Goal: Information Seeking & Learning: Learn about a topic

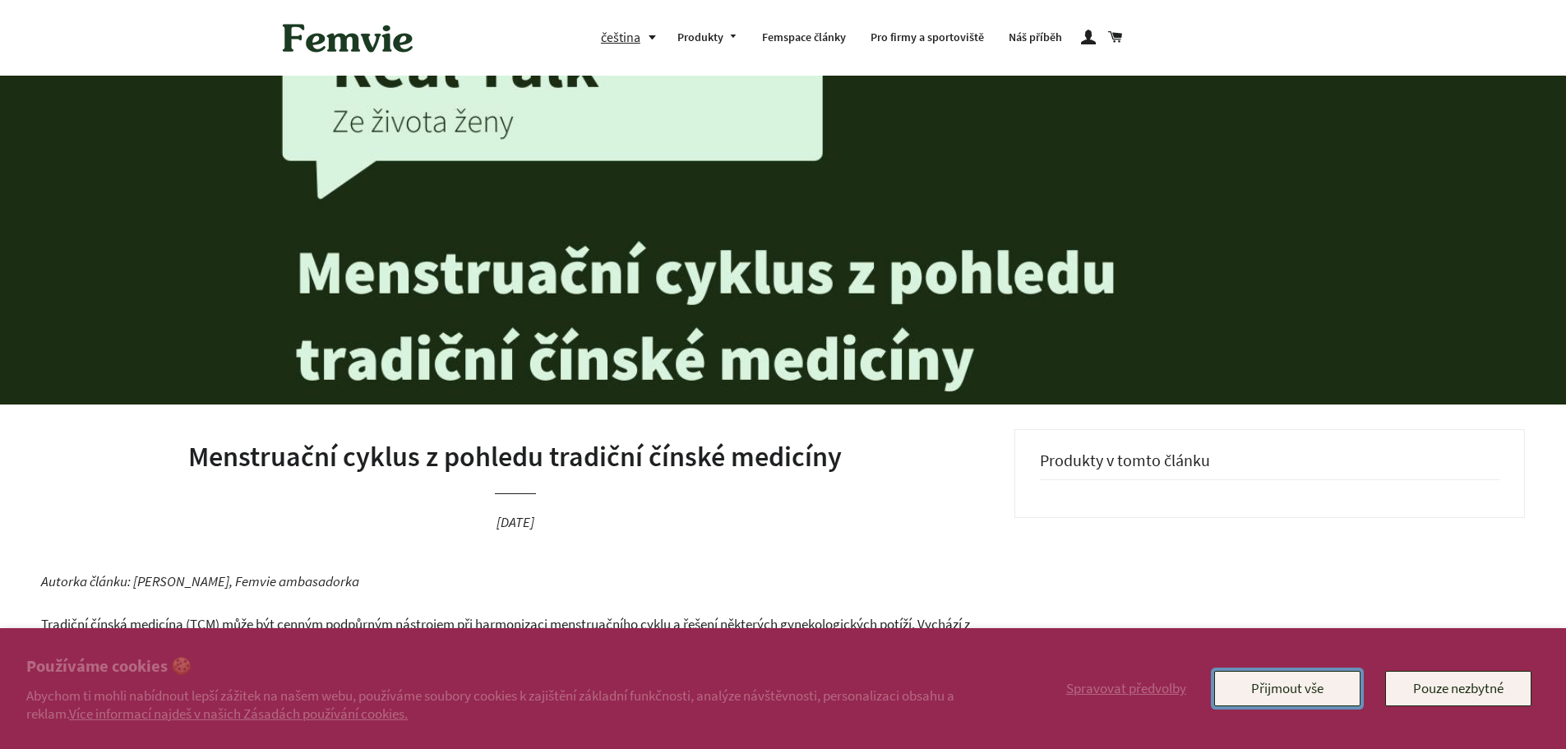
click at [1289, 696] on button "Přijmout vše" at bounding box center [1287, 688] width 146 height 35
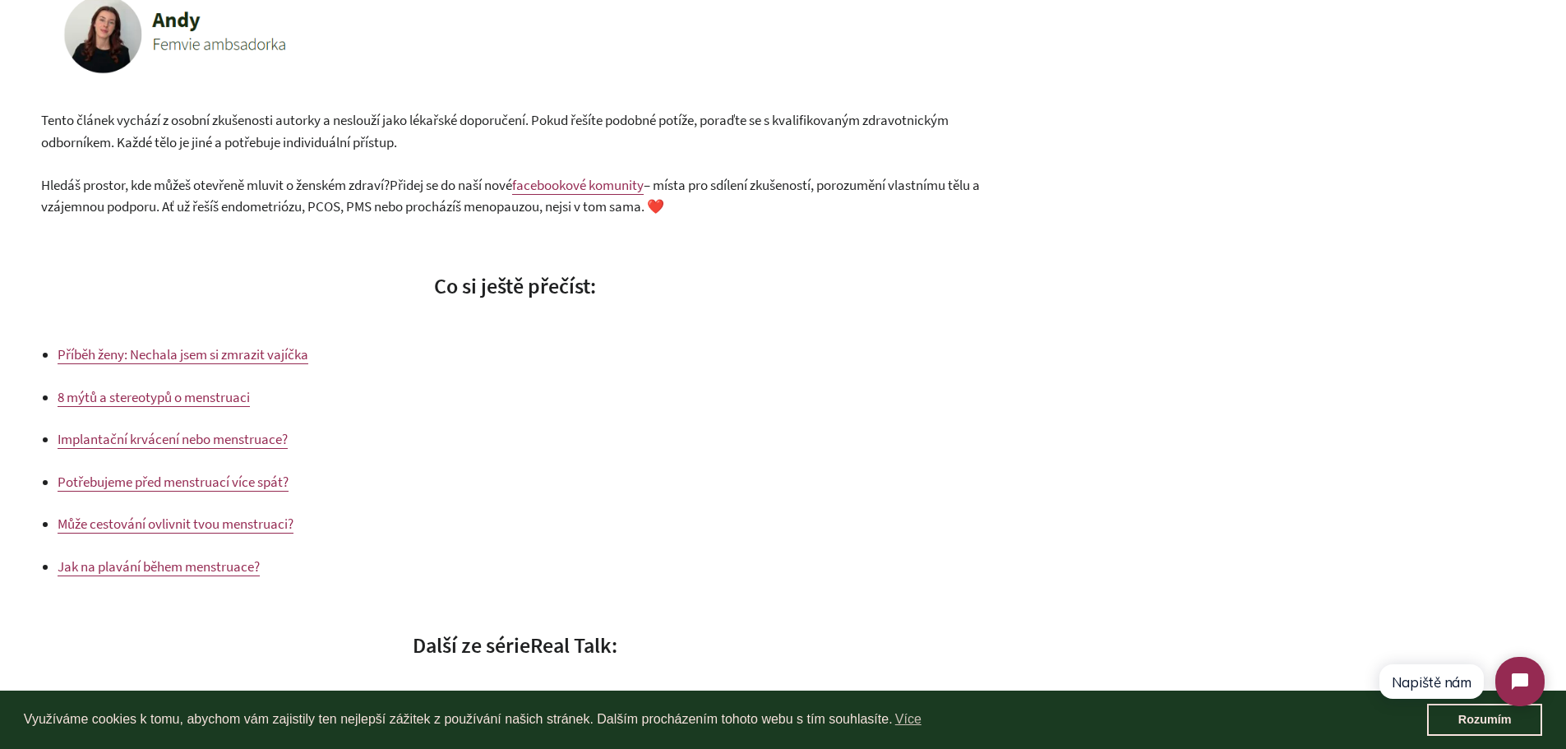
scroll to position [3371, 0]
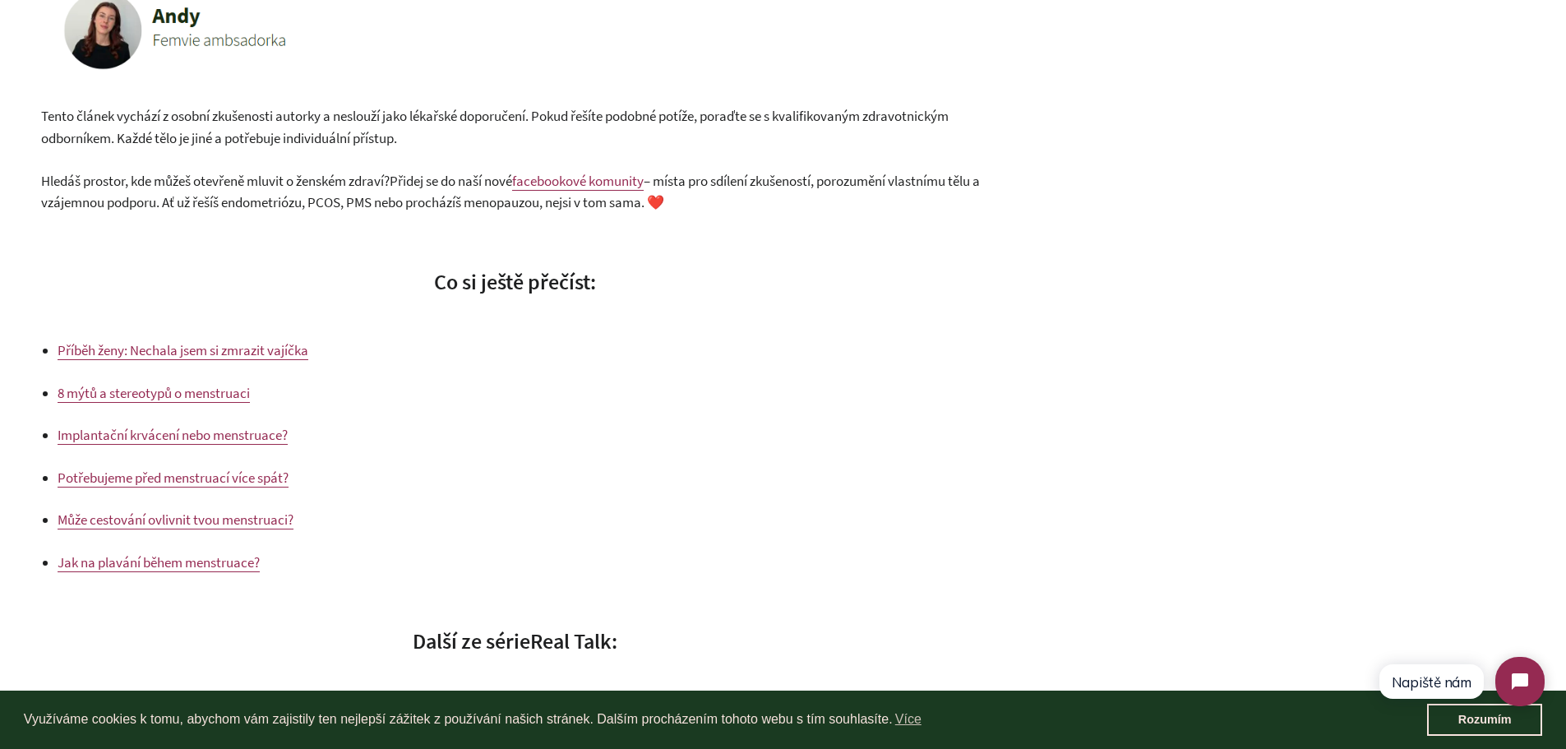
click at [189, 394] on span "8 mýtů a stereotypů o menstruaci" at bounding box center [154, 393] width 192 height 18
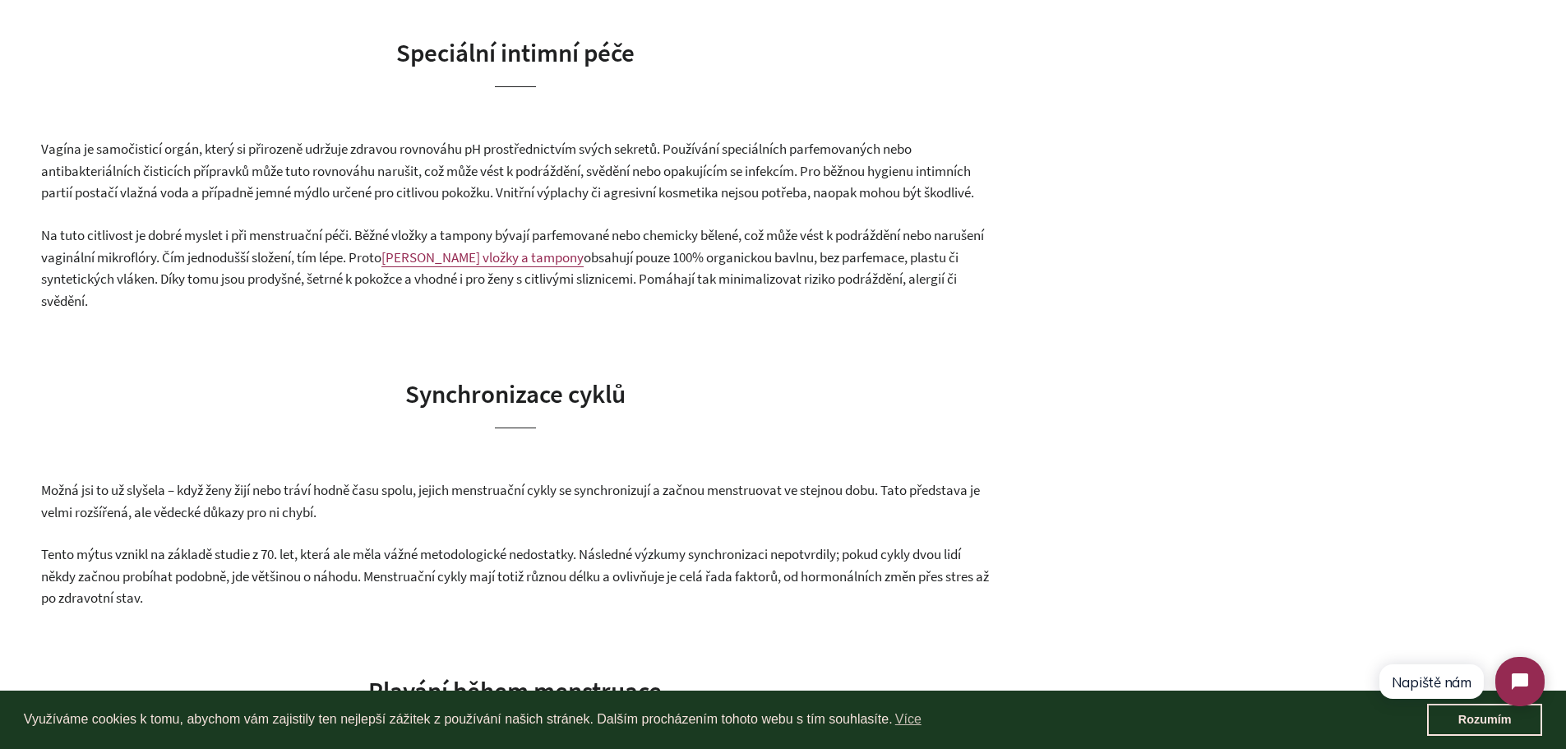
scroll to position [1809, 0]
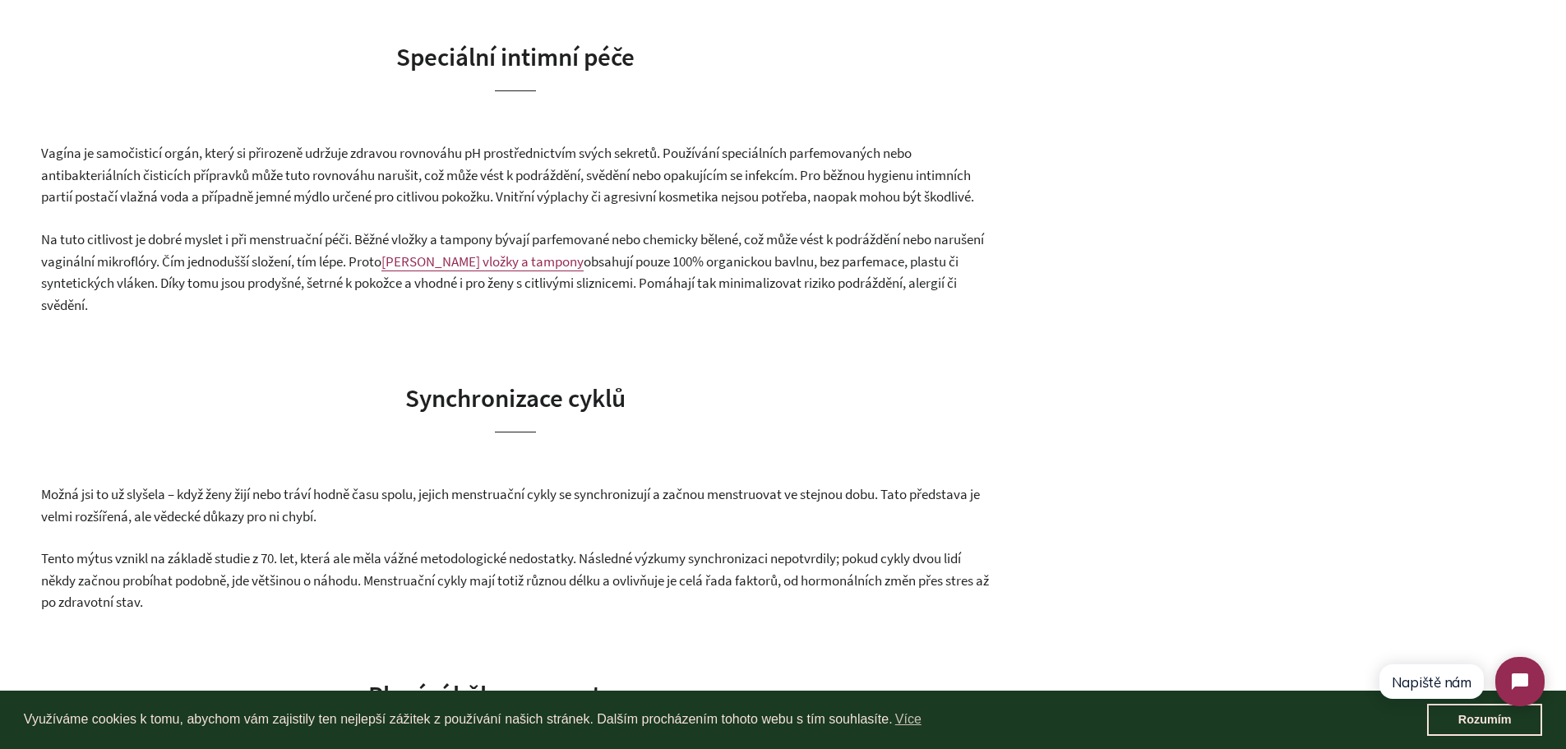
click at [540, 271] on span "Femvie vložky a tampony" at bounding box center [483, 261] width 202 height 18
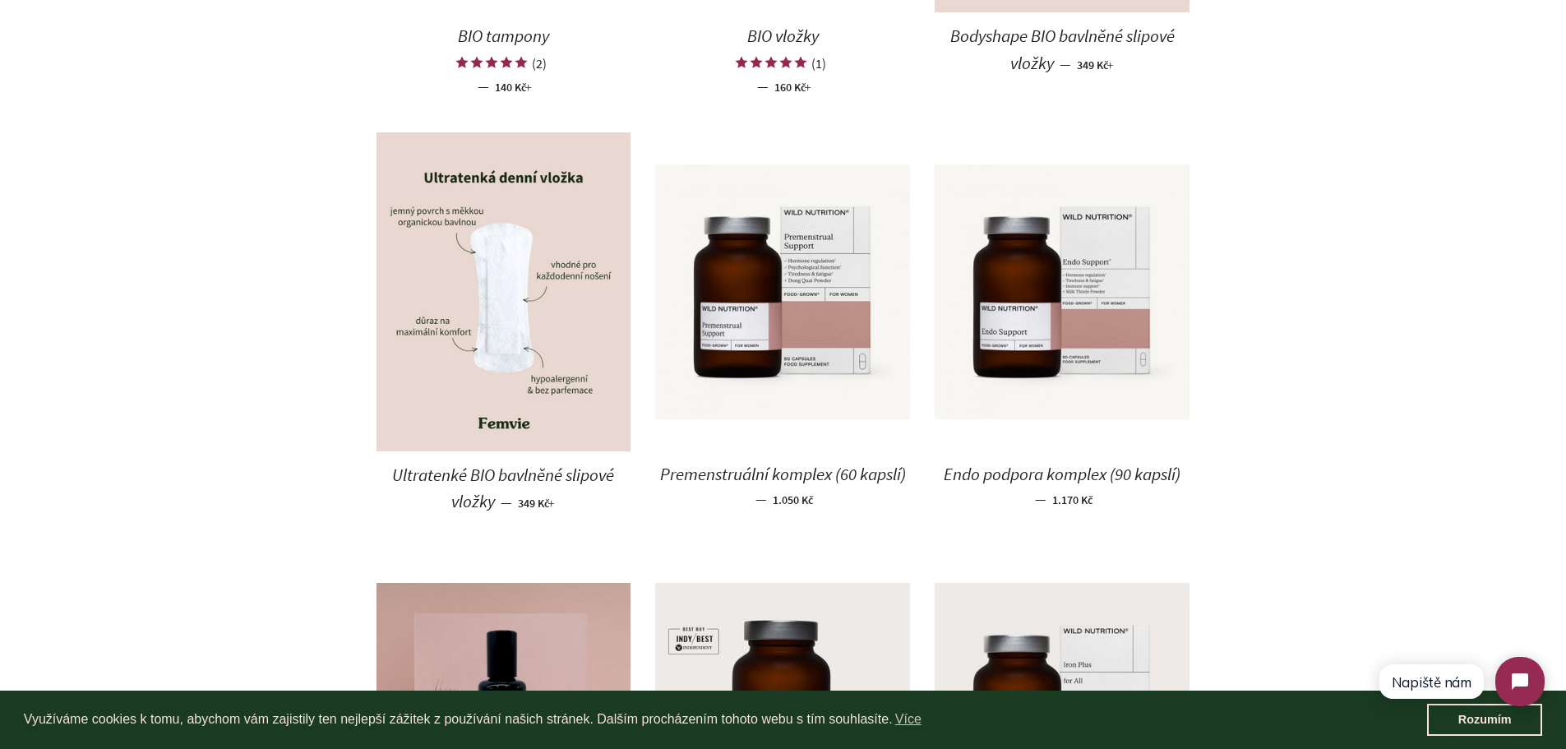
scroll to position [1293, 0]
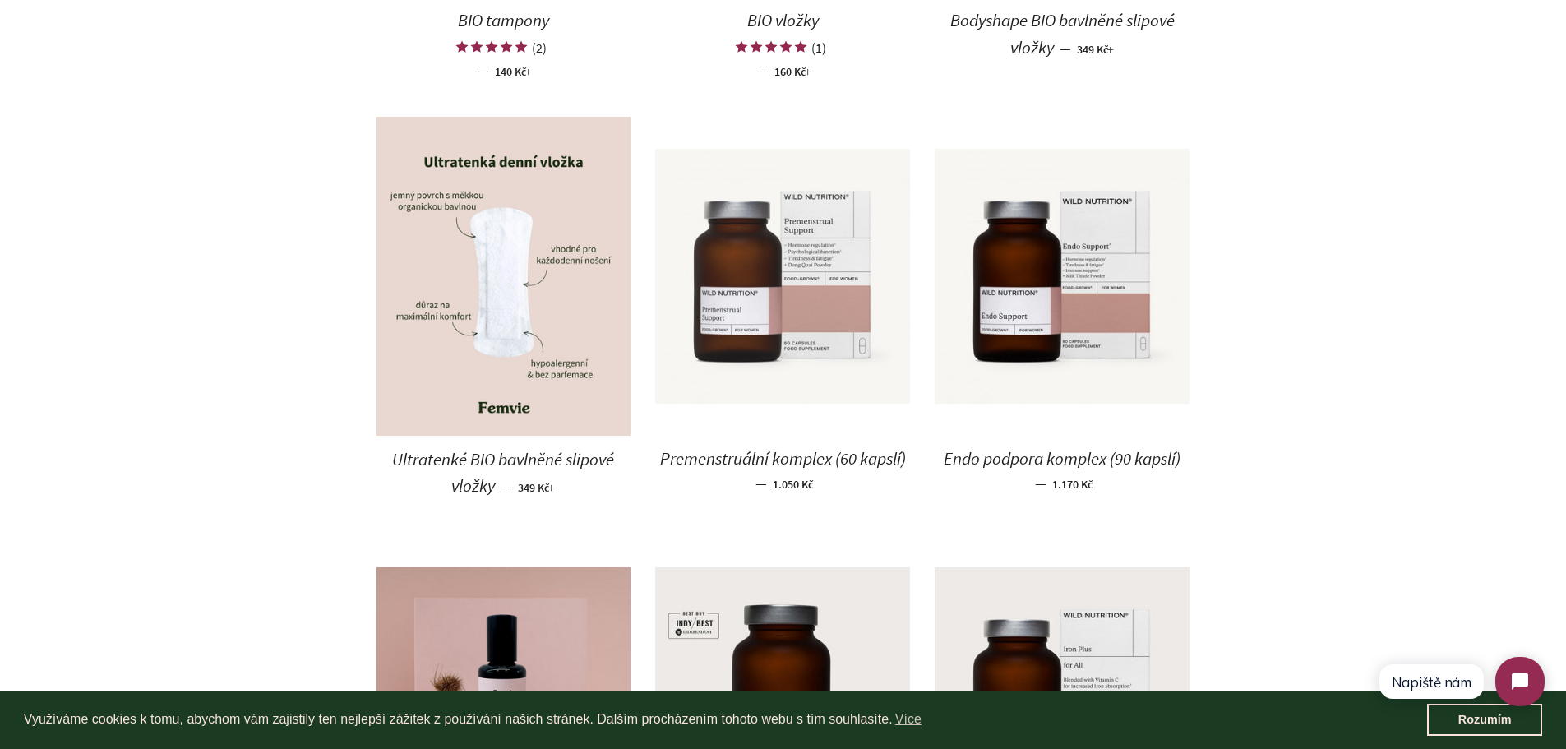
click at [791, 343] on img at bounding box center [782, 276] width 255 height 255
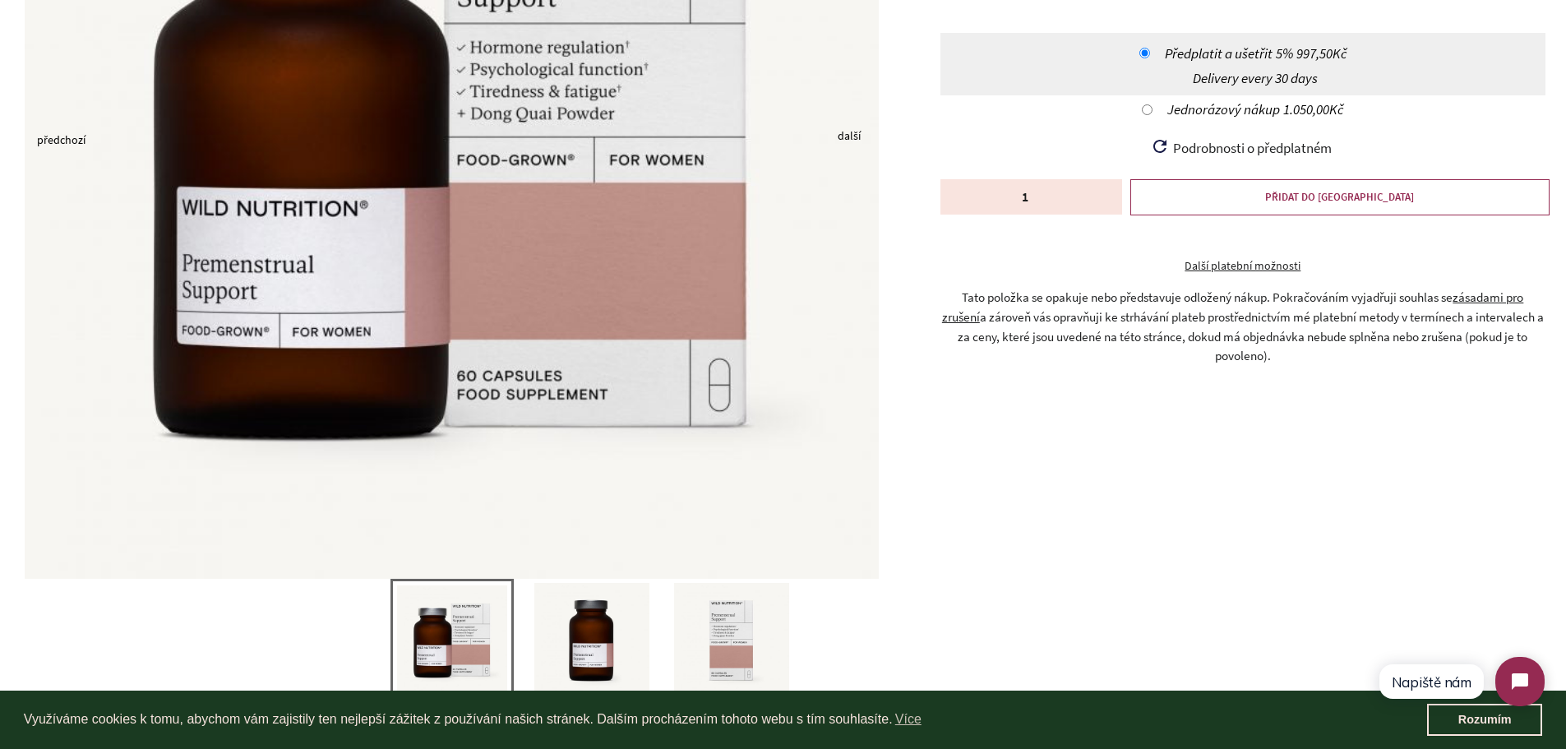
scroll to position [164, 0]
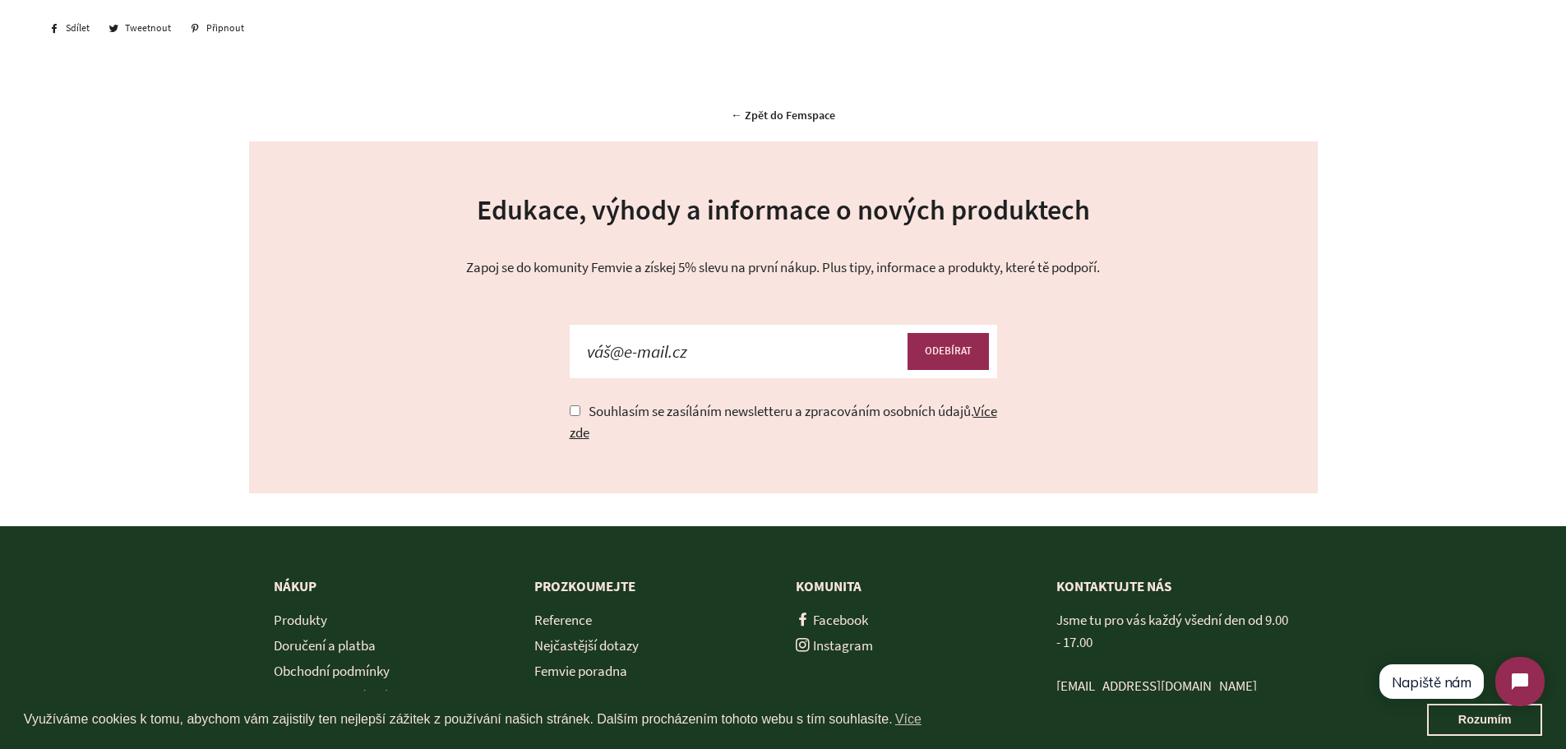
scroll to position [3371, 0]
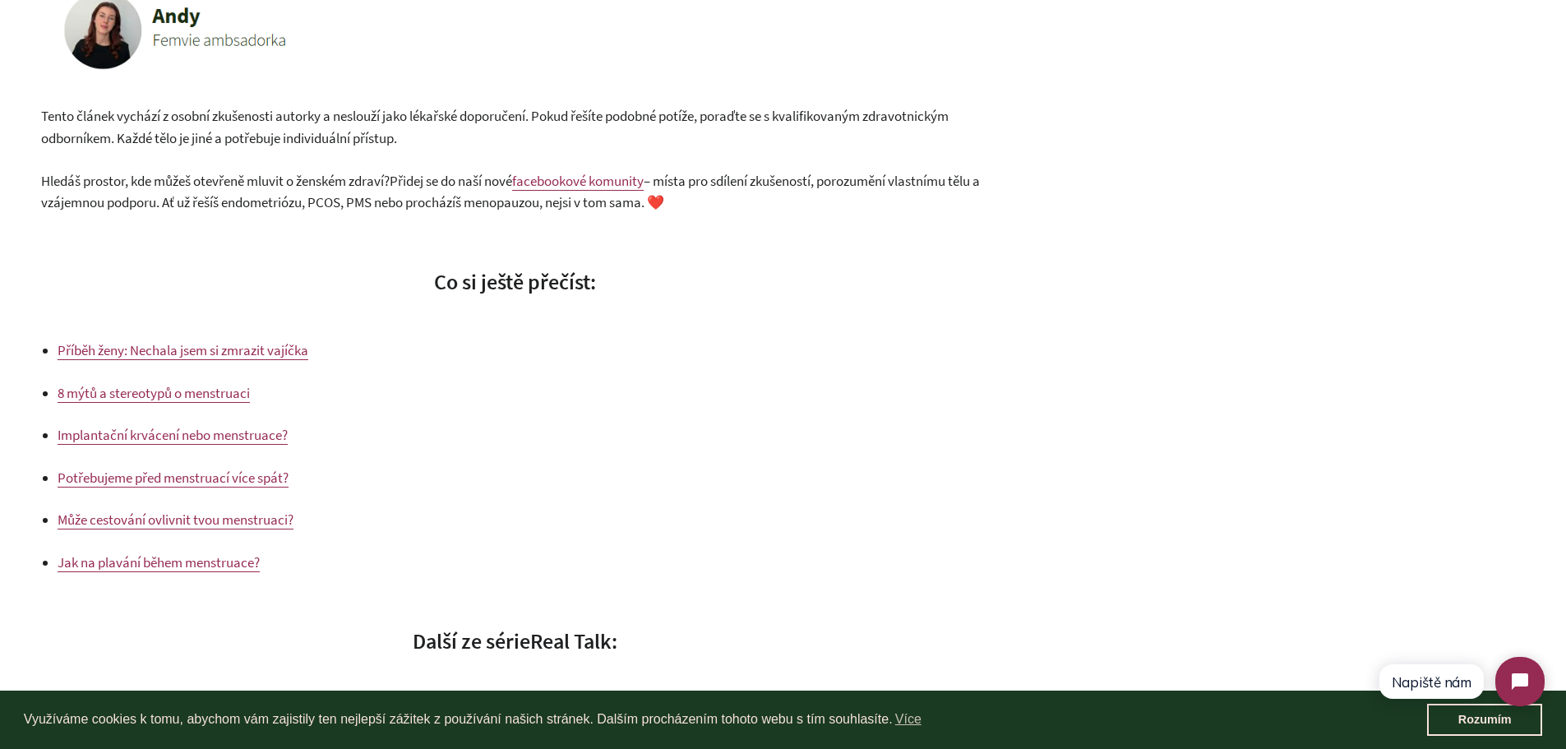
click at [222, 356] on span "Příběh ženy: Nechala jsem si zmrazit vajíčka" at bounding box center [183, 350] width 251 height 18
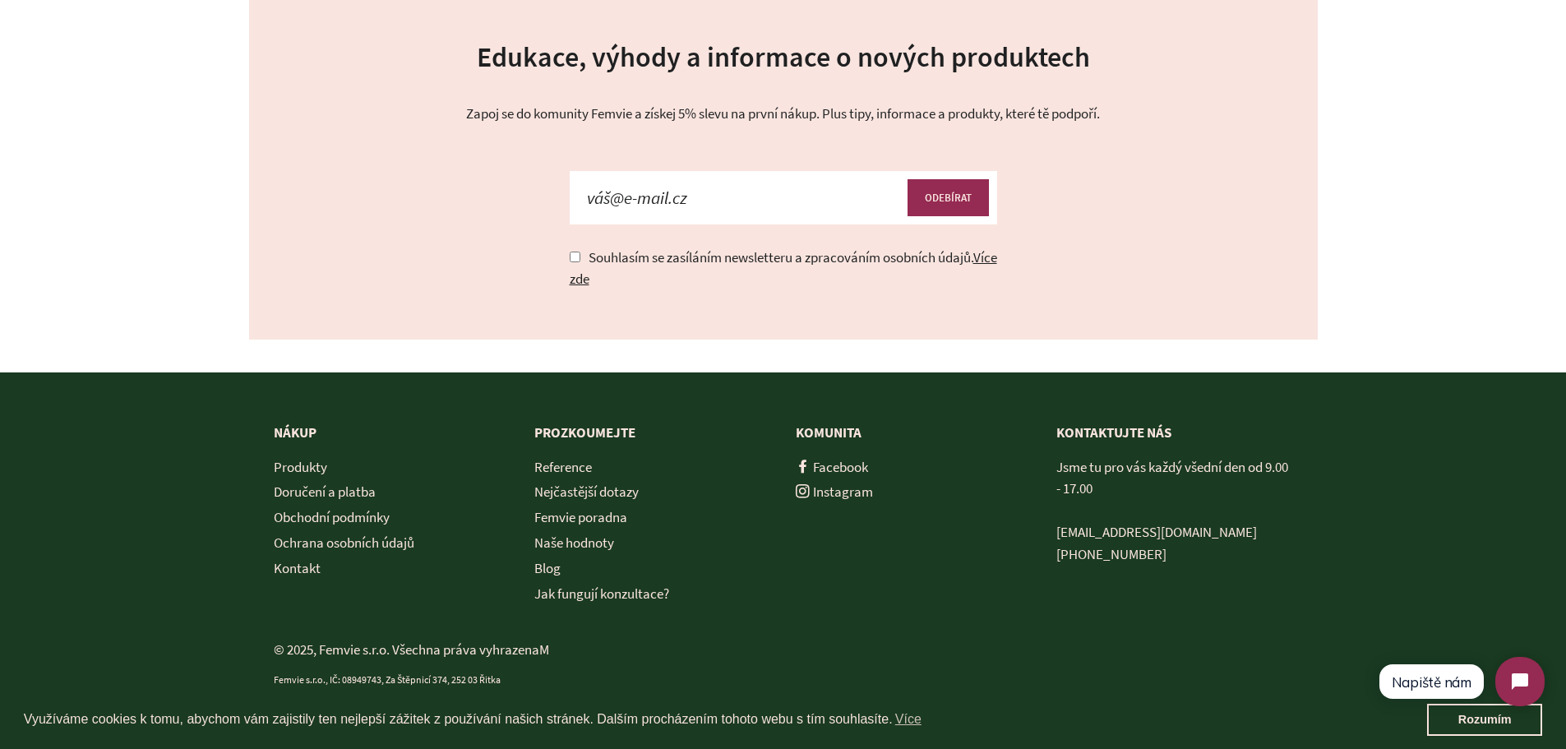
scroll to position [3067, 0]
